Goal: Check status: Check status

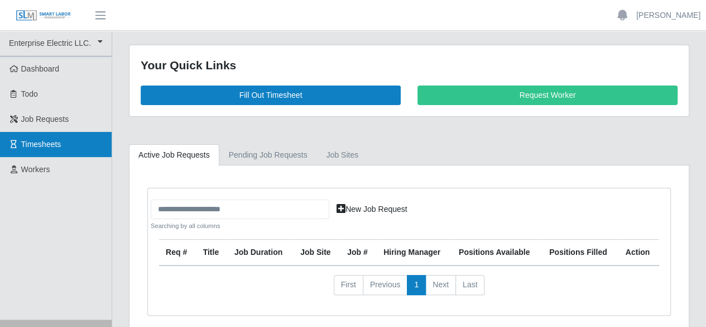
click at [35, 144] on span "Timesheets" at bounding box center [41, 144] width 40 height 9
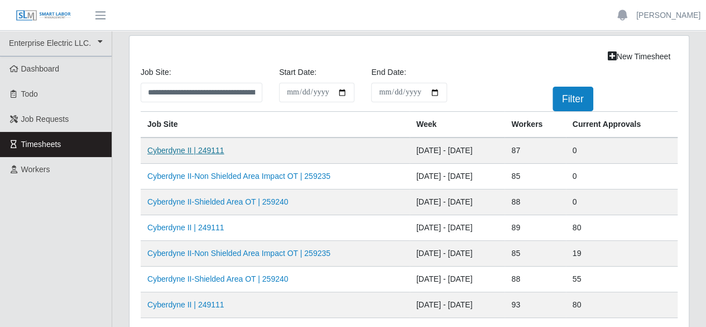
click at [188, 150] on link "Cyberdyne II | 249111" at bounding box center [185, 150] width 77 height 9
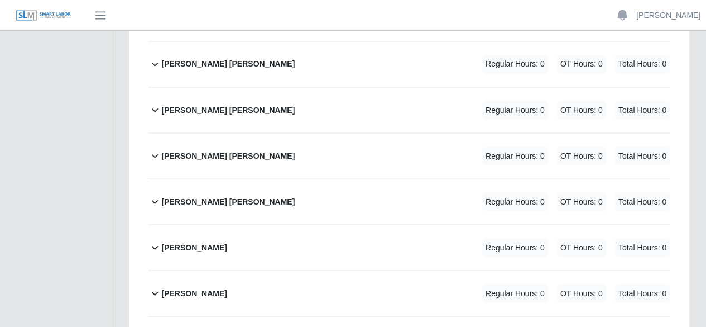
scroll to position [3015, 0]
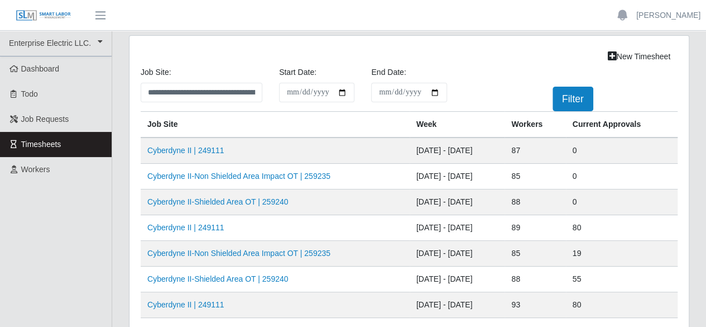
scroll to position [56, 0]
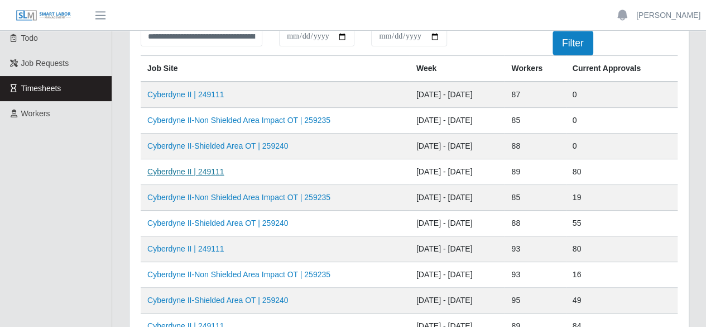
click at [187, 173] on link "Cyberdyne II | 249111" at bounding box center [185, 171] width 77 height 9
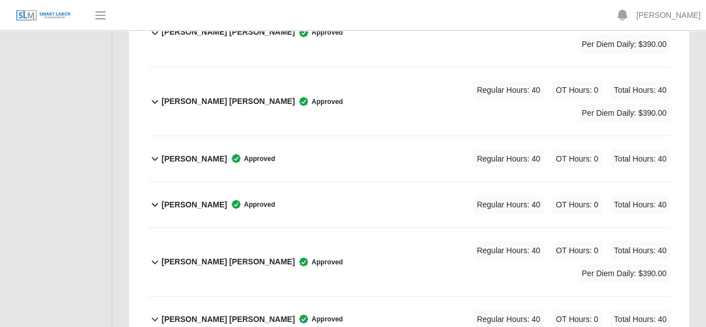
scroll to position [3127, 0]
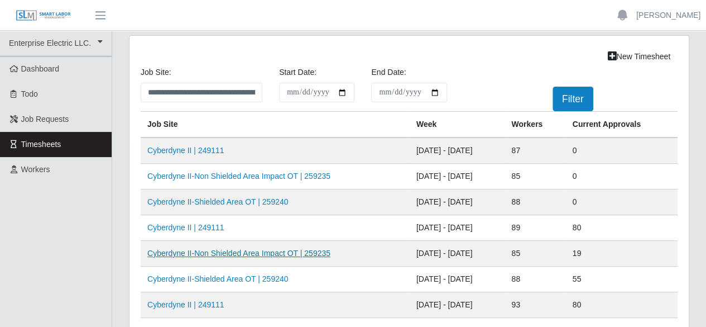
click at [260, 254] on link "Cyberdyne II-Non Shielded Area Impact OT | 259235" at bounding box center [238, 252] width 183 height 9
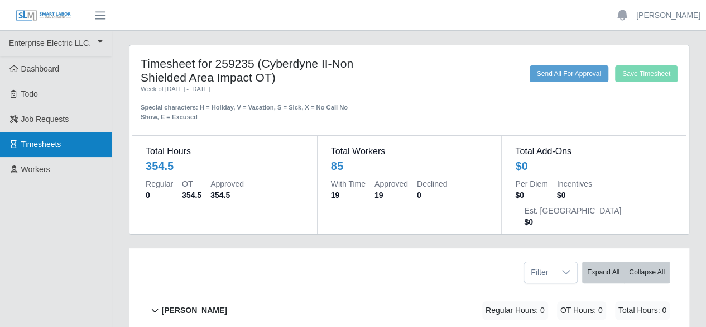
click at [42, 144] on span "Timesheets" at bounding box center [41, 144] width 40 height 9
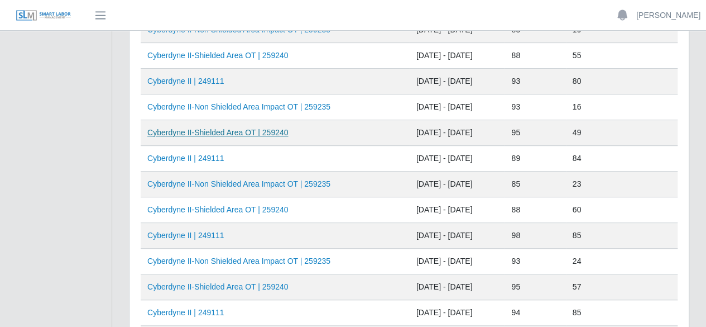
scroll to position [168, 0]
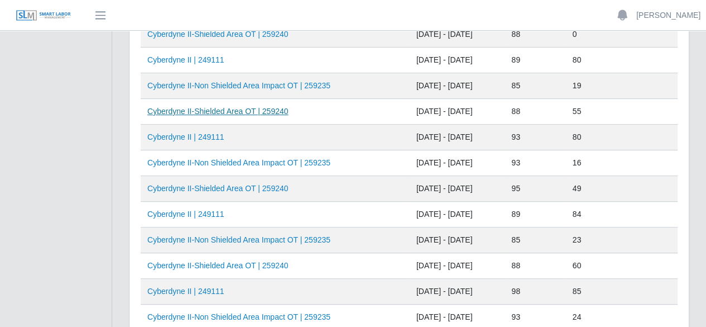
click at [231, 111] on link "Cyberdyne II-Shielded Area OT | 259240" at bounding box center [217, 111] width 141 height 9
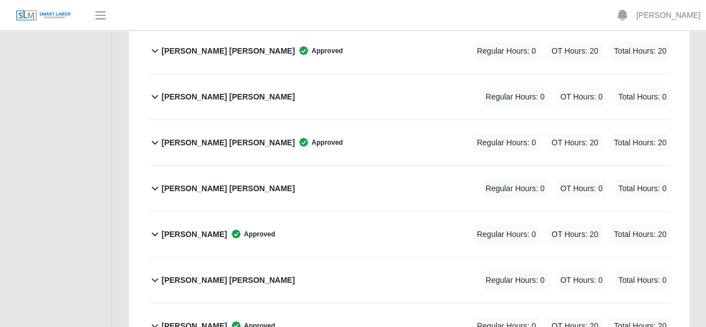
scroll to position [3127, 0]
